Goal: Task Accomplishment & Management: Use online tool/utility

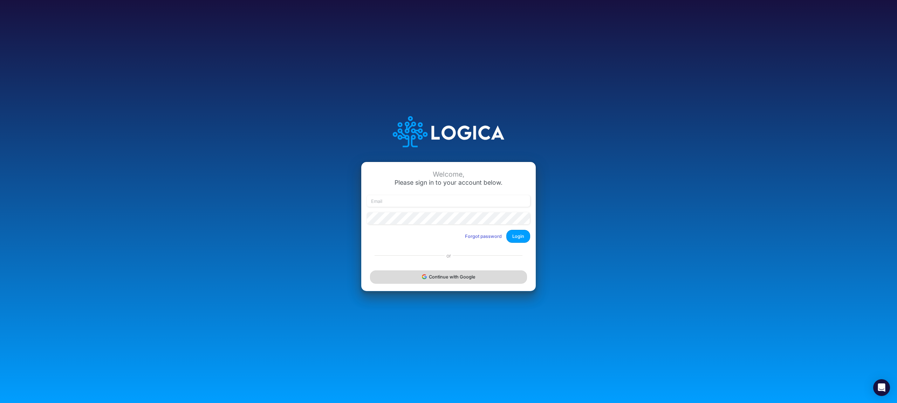
click at [390, 279] on button "Continue with Google" at bounding box center [448, 277] width 157 height 13
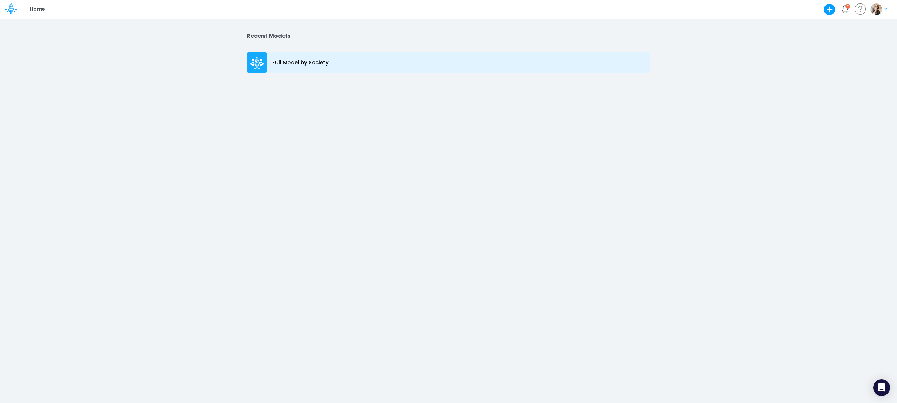
click at [325, 60] on p "Full Model by Society" at bounding box center [300, 63] width 56 height 8
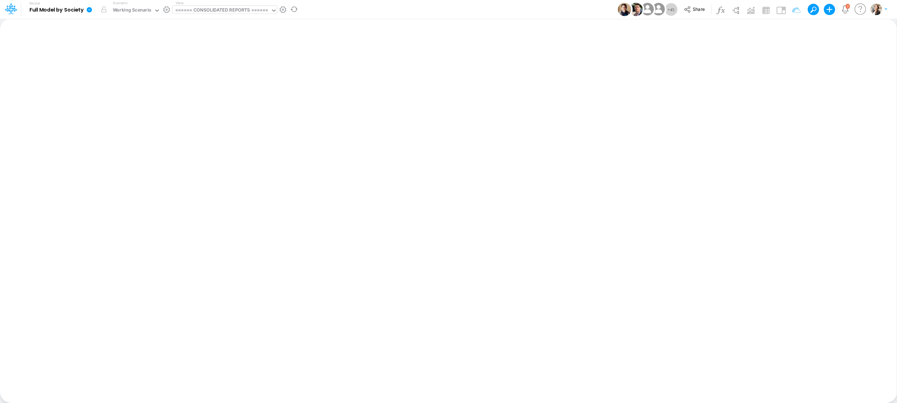
click at [230, 14] on div "====== CONSOLIDATED REPORTS ======" at bounding box center [221, 11] width 93 height 8
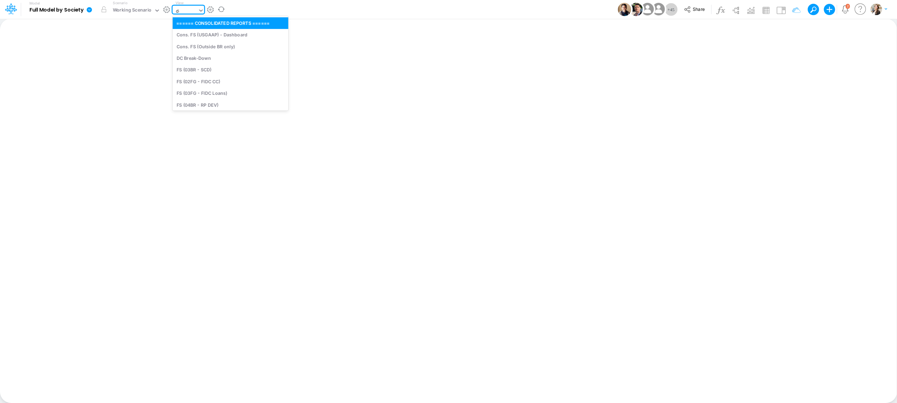
type input "deb"
click at [233, 20] on div "Debt Schedules - Loans" at bounding box center [220, 23] width 95 height 12
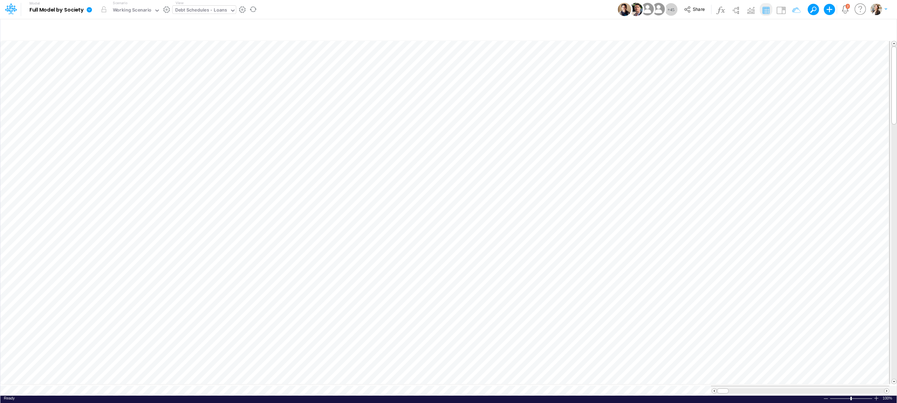
click at [89, 10] on icon at bounding box center [89, 10] width 6 height 6
click at [97, 62] on button "Export" at bounding box center [124, 62] width 75 height 12
click at [192, 67] on button "Excel" at bounding box center [199, 65] width 75 height 11
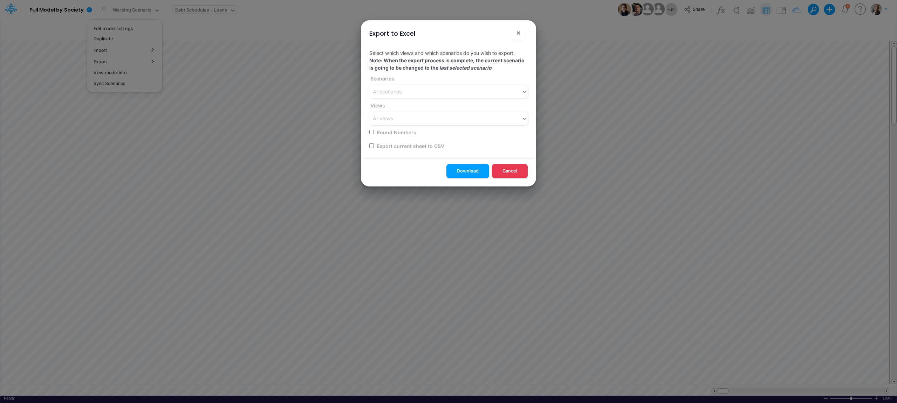
click at [368, 145] on div "Select which views and which scenarios do you wish to export. Note: When the ex…" at bounding box center [449, 101] width 170 height 115
click at [372, 147] on input "checkbox" at bounding box center [371, 146] width 5 height 5
checkbox input "true"
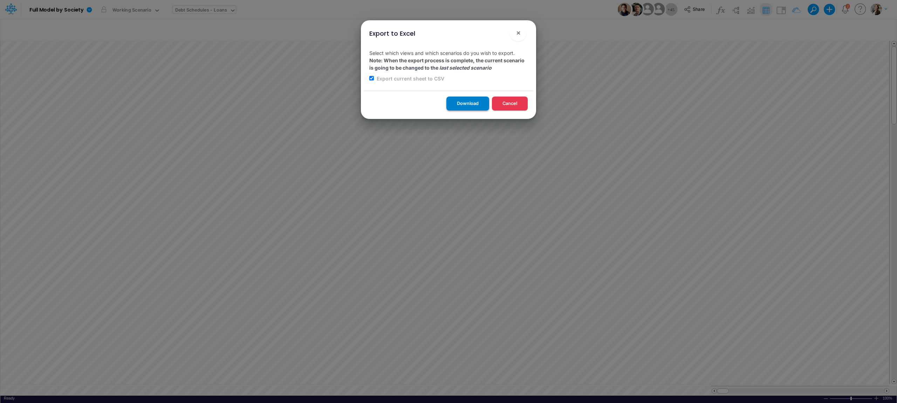
click at [472, 105] on button "Download" at bounding box center [467, 104] width 43 height 14
click at [519, 33] on span "×" at bounding box center [518, 32] width 5 height 8
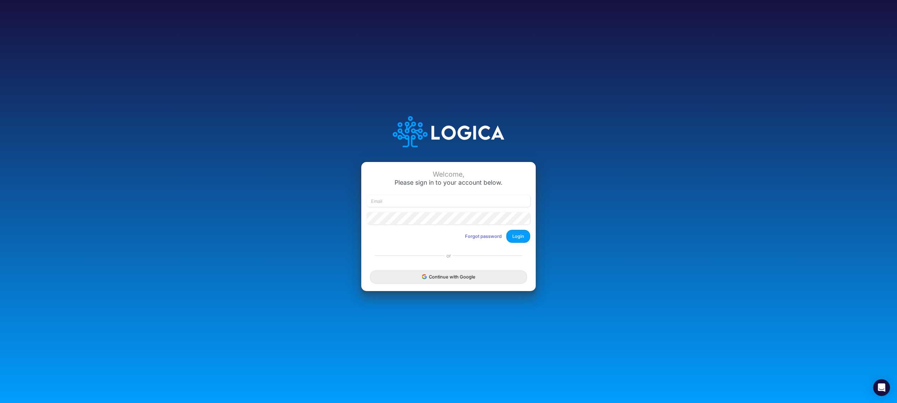
click at [420, 269] on div "Continue with Google" at bounding box center [448, 277] width 174 height 28
click at [420, 277] on button "Continue with Google" at bounding box center [448, 277] width 157 height 13
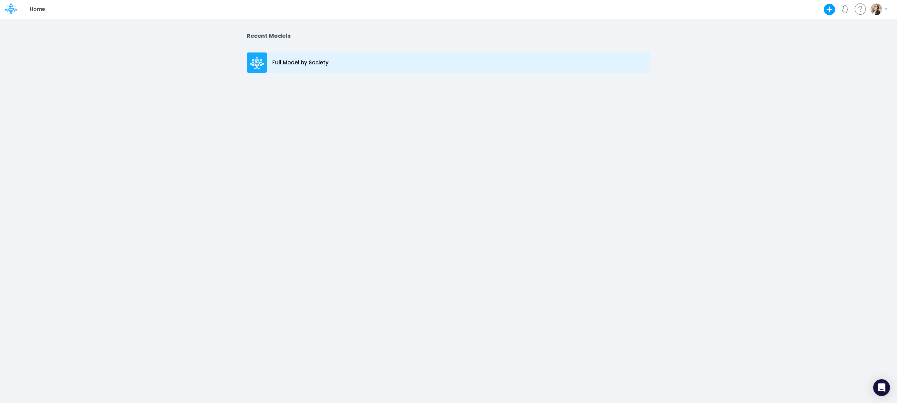
click at [310, 59] on p "Full Model by Society" at bounding box center [300, 63] width 56 height 8
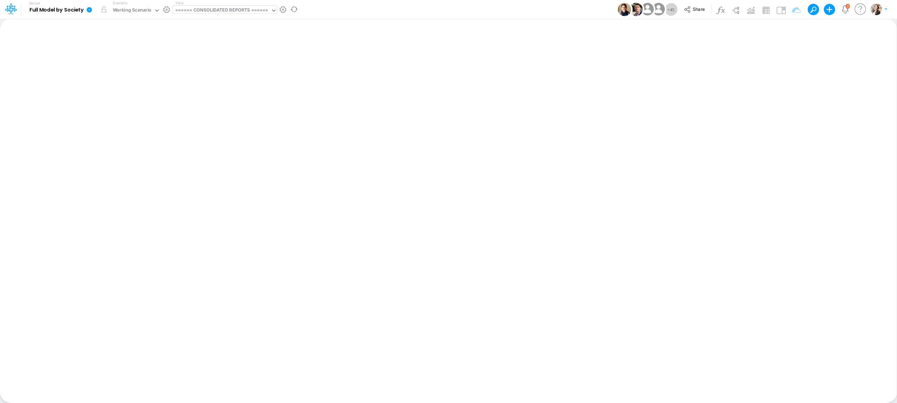
click at [209, 7] on div "====== CONSOLIDATED REPORTS ======" at bounding box center [221, 11] width 93 height 8
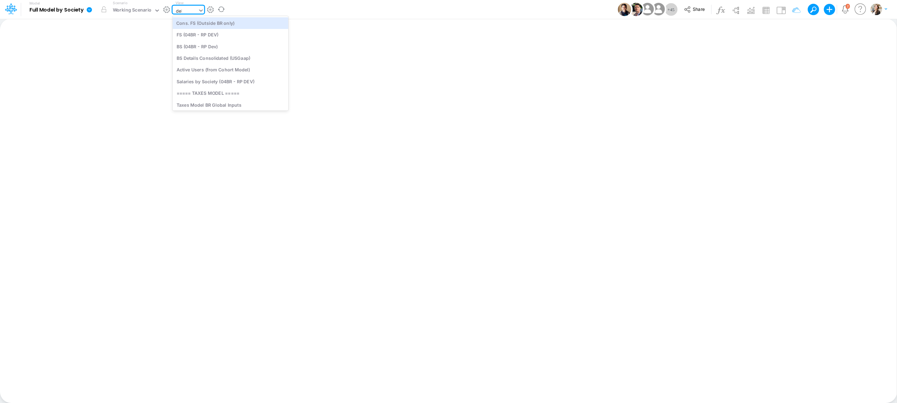
type input "debt"
click at [218, 23] on div "Debt Schedules - Loans" at bounding box center [220, 23] width 95 height 12
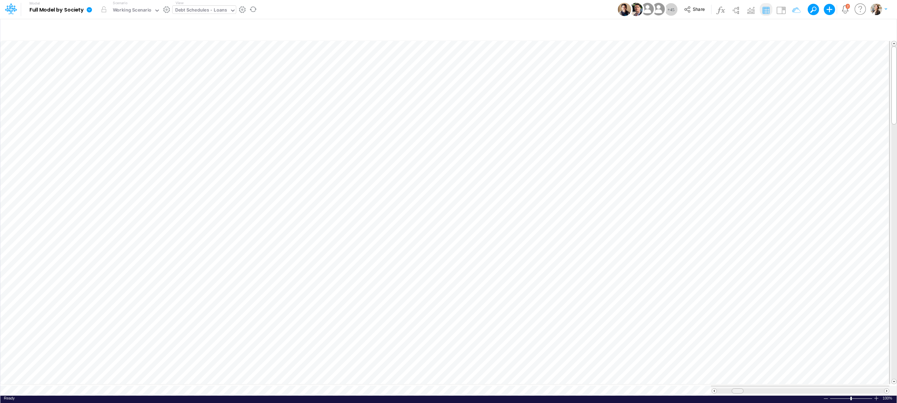
drag, startPoint x: 725, startPoint y: 388, endPoint x: 740, endPoint y: 389, distance: 14.7
click at [740, 389] on div at bounding box center [737, 391] width 12 height 5
drag, startPoint x: 740, startPoint y: 389, endPoint x: 756, endPoint y: 389, distance: 16.1
click at [756, 389] on div at bounding box center [753, 391] width 12 height 5
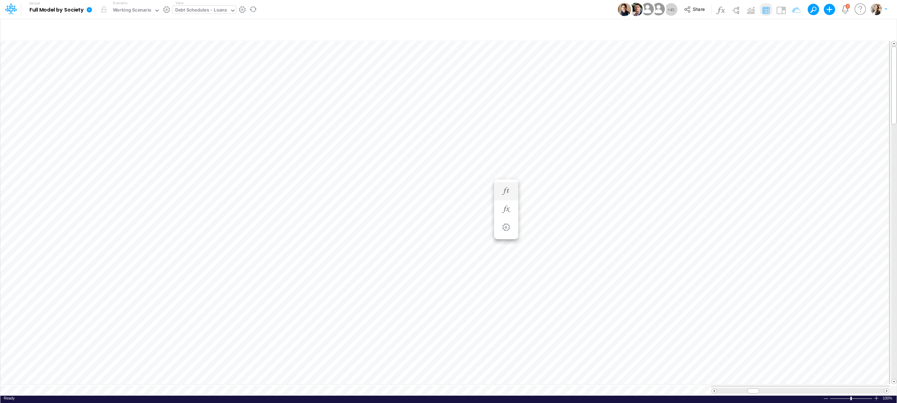
scroll to position [0, 0]
click at [500, 211] on button "button" at bounding box center [505, 213] width 13 height 14
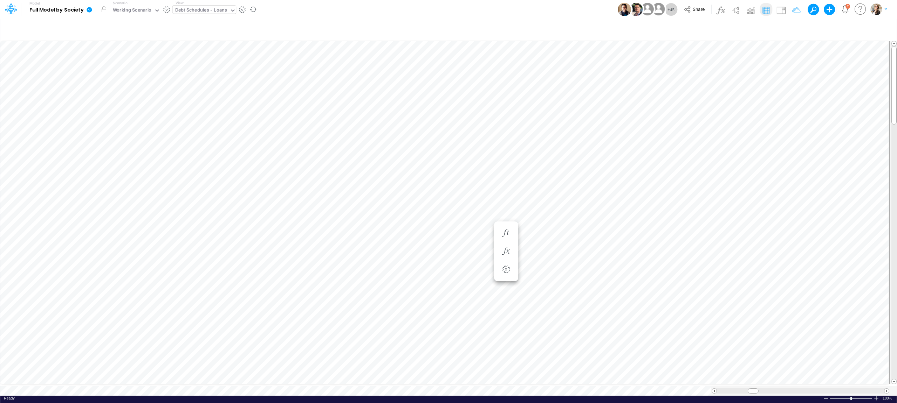
scroll to position [0, 0]
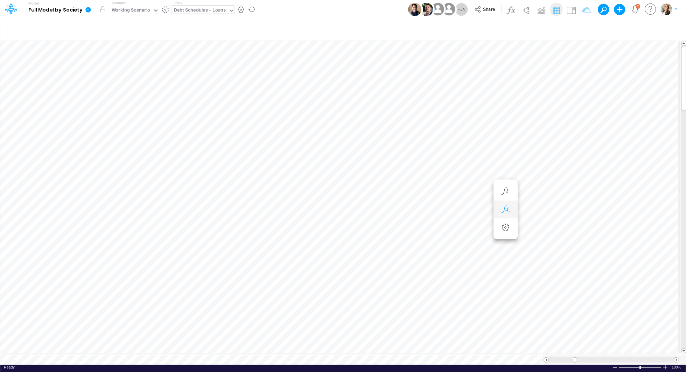
scroll to position [3, 1]
click at [206, 9] on div "Debt Schedules - Loans" at bounding box center [200, 11] width 52 height 8
type input "as"
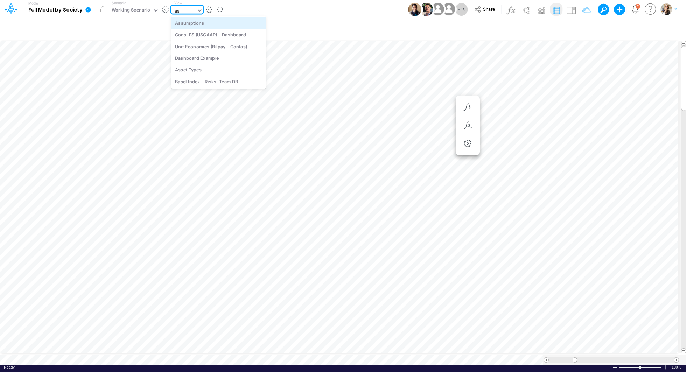
click at [223, 24] on div "Assumptions" at bounding box center [219, 23] width 95 height 12
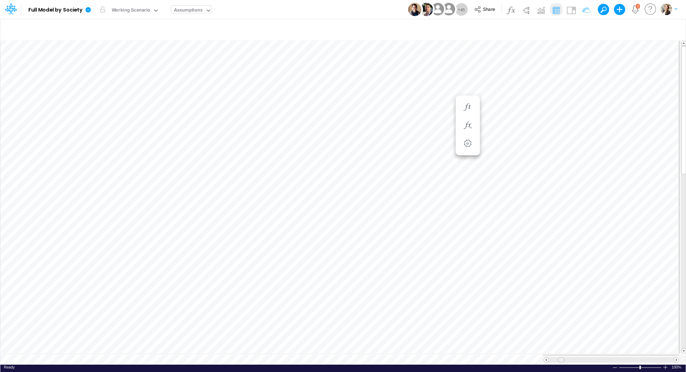
scroll to position [3, 0]
drag, startPoint x: 562, startPoint y: 357, endPoint x: 576, endPoint y: 359, distance: 14.1
click at [576, 359] on span at bounding box center [575, 360] width 5 height 5
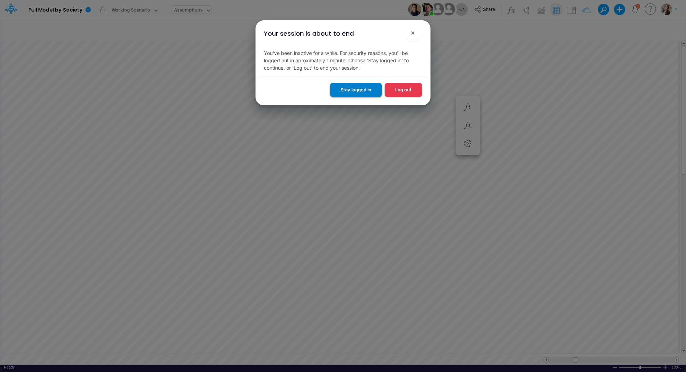
click at [346, 90] on button "Stay logged in" at bounding box center [356, 90] width 52 height 14
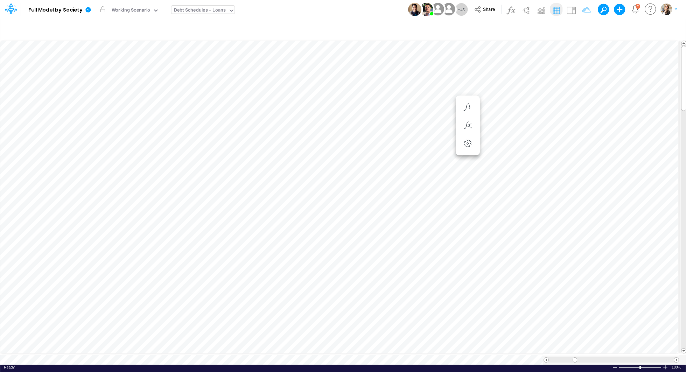
scroll to position [3, 1]
click at [672, 31] on icon "button" at bounding box center [672, 29] width 11 height 7
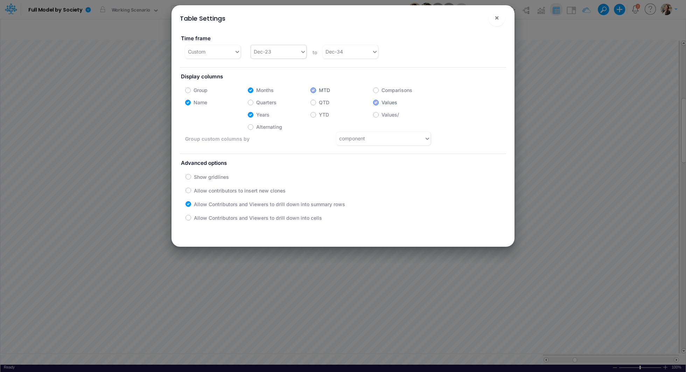
click at [274, 53] on div "Dec-23" at bounding box center [275, 52] width 49 height 12
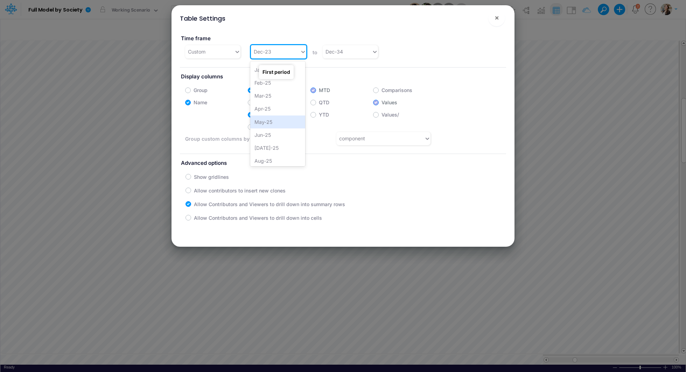
scroll to position [311, 0]
click at [262, 146] on div "[DATE]-25" at bounding box center [277, 147] width 55 height 13
click at [498, 20] on span "×" at bounding box center [497, 17] width 5 height 8
